Goal: Information Seeking & Learning: Learn about a topic

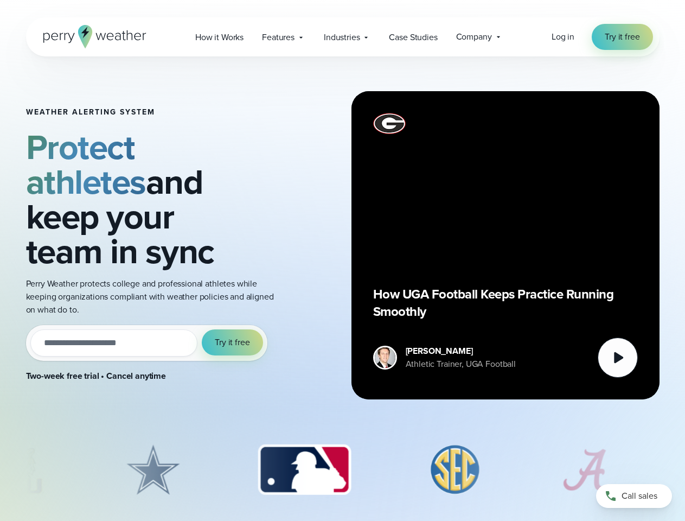
click at [342, 260] on div "Weather Alerting System Protect athletes and keep your team in sync Perry Weath…" at bounding box center [343, 245] width 634 height 378
click at [342, 37] on span "Industries" at bounding box center [342, 37] width 36 height 13
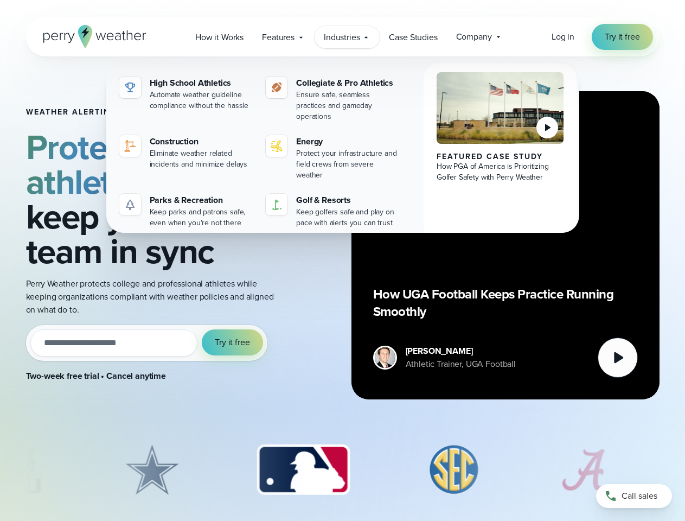
click at [147, 329] on input "email" at bounding box center [114, 342] width 168 height 27
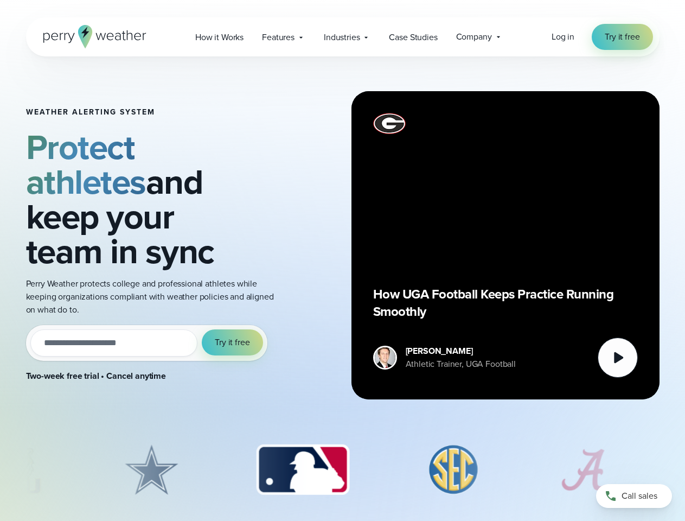
click at [233, 336] on span "Try it free" at bounding box center [232, 342] width 35 height 13
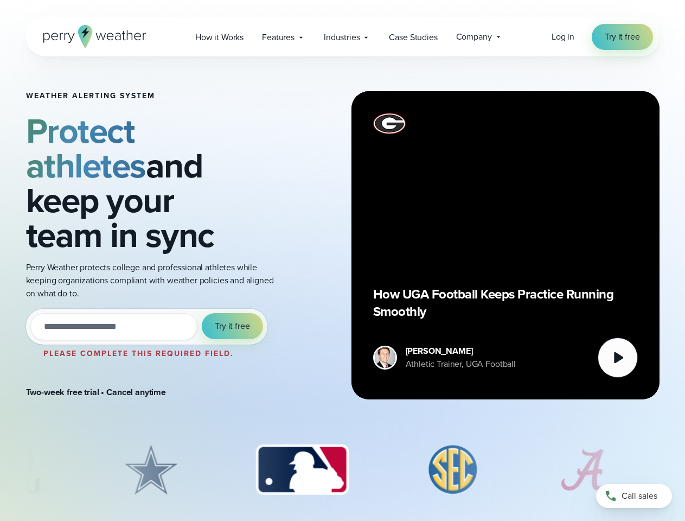
click at [506, 245] on div "How UGA Football Keeps Practice Running Smoothly" at bounding box center [505, 245] width 265 height 265
click at [618, 358] on icon at bounding box center [618, 357] width 9 height 11
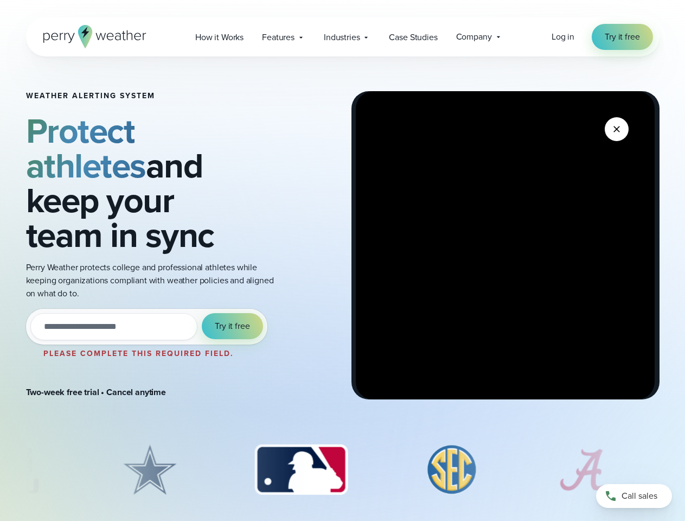
click at [343, 470] on img "3 of 8" at bounding box center [301, 470] width 114 height 54
